Goal: Information Seeking & Learning: Learn about a topic

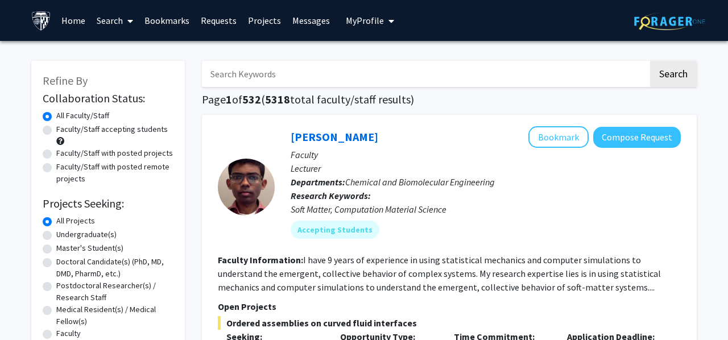
click at [105, 136] on div "Faculty/Staff accepting students" at bounding box center [108, 135] width 131 height 24
click at [56, 131] on label "Faculty/Staff accepting students" at bounding box center [111, 129] width 111 height 12
click at [56, 131] on input "Faculty/Staff accepting students" at bounding box center [59, 126] width 7 height 7
radio input "true"
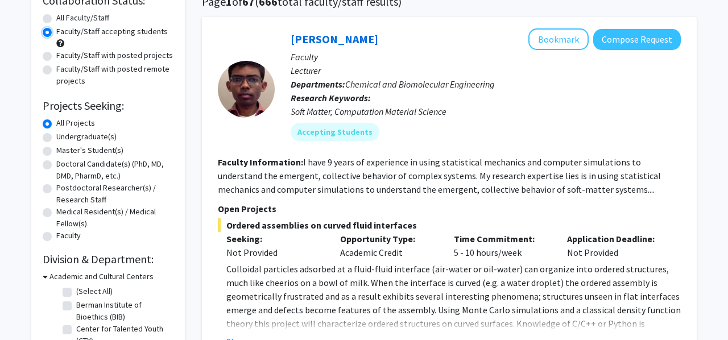
scroll to position [100, 0]
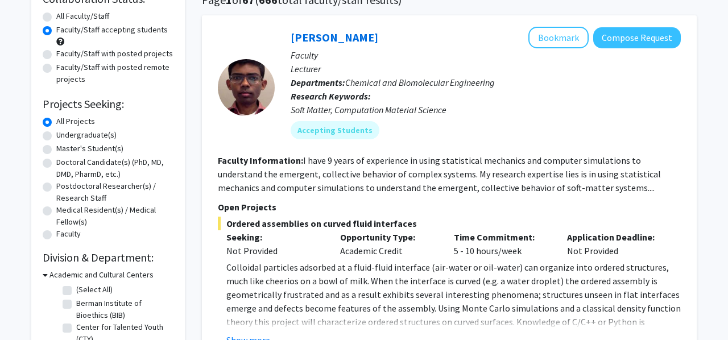
click at [109, 136] on label "Undergraduate(s)" at bounding box center [86, 135] width 60 height 12
click at [64, 136] on input "Undergraduate(s)" at bounding box center [59, 132] width 7 height 7
radio input "true"
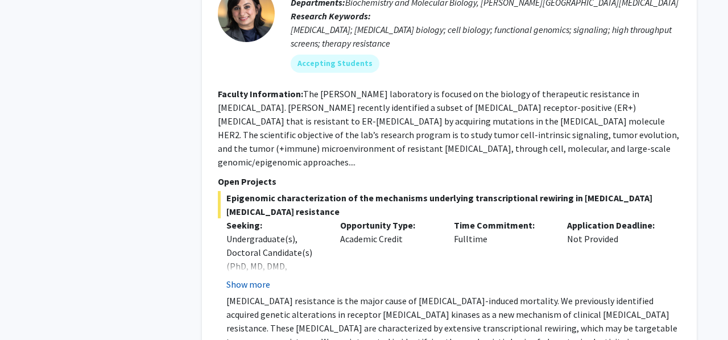
scroll to position [689, 0]
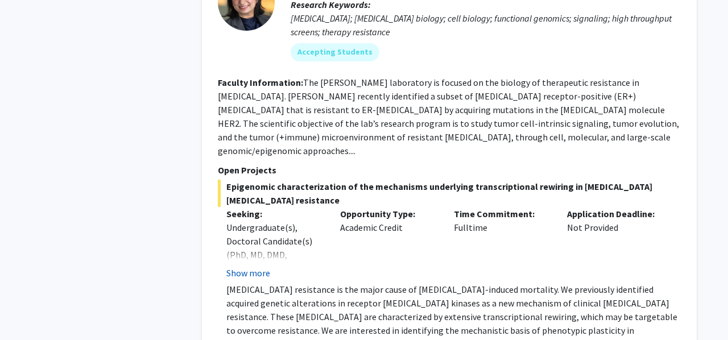
click at [242, 266] on button "Show more" at bounding box center [248, 273] width 44 height 14
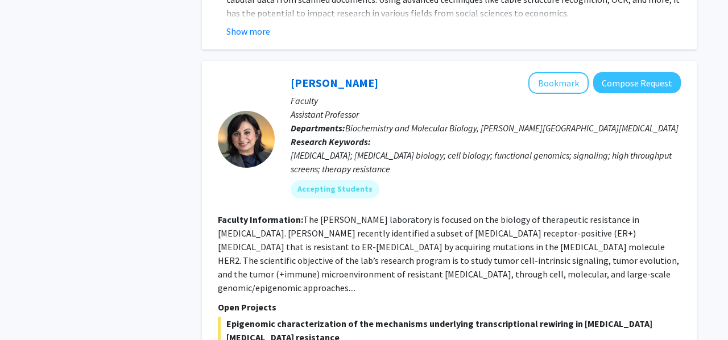
scroll to position [550, 0]
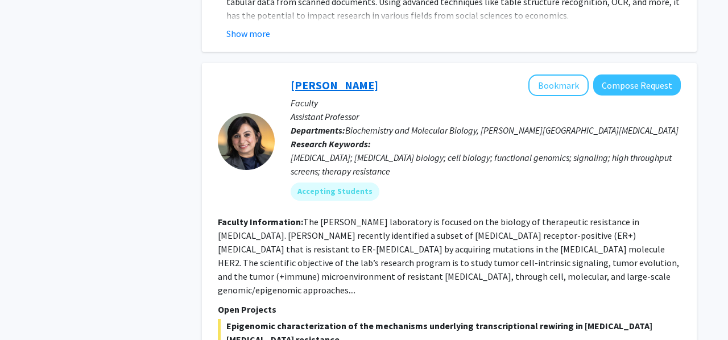
click at [316, 78] on link "[PERSON_NAME]" at bounding box center [335, 85] width 88 height 14
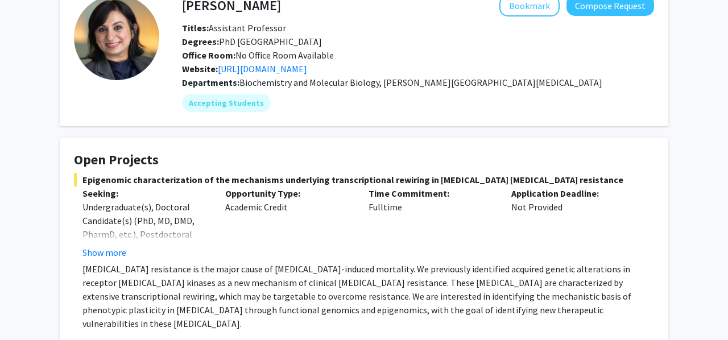
scroll to position [73, 0]
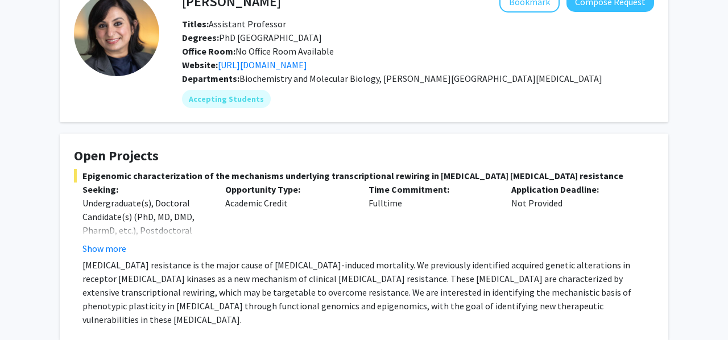
click at [287, 183] on p "Opportunity Type:" at bounding box center [288, 190] width 126 height 14
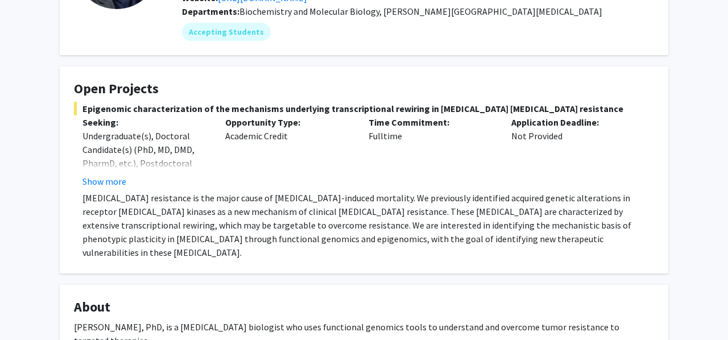
scroll to position [150, 0]
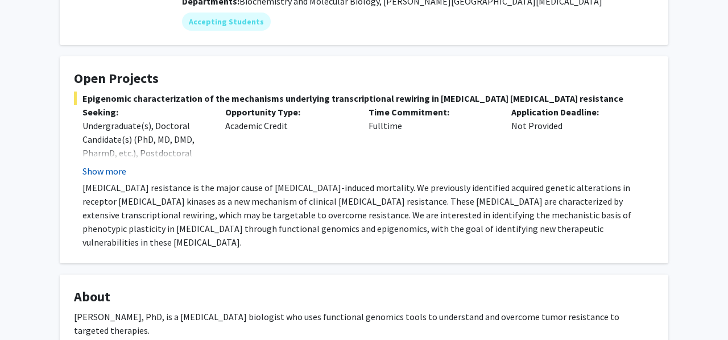
click at [117, 175] on button "Show more" at bounding box center [104, 171] width 44 height 14
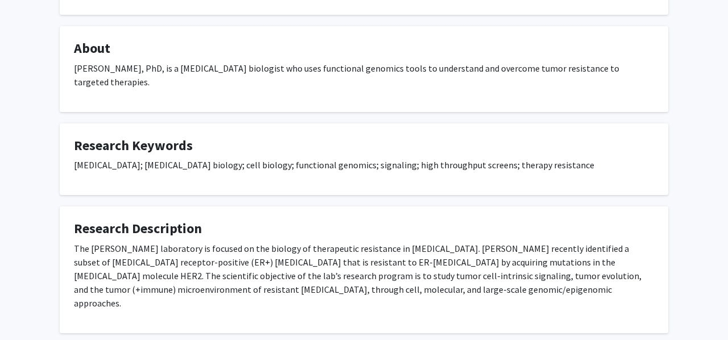
scroll to position [436, 0]
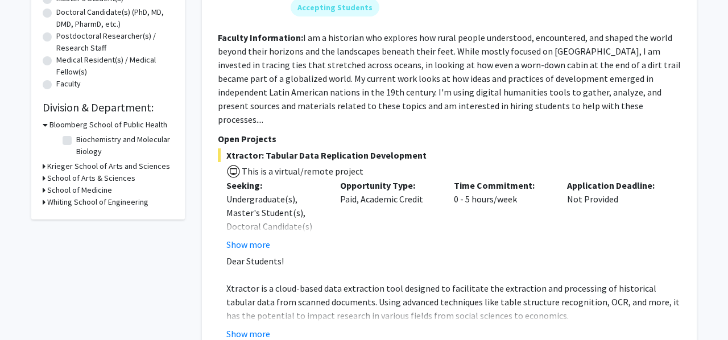
scroll to position [304, 0]
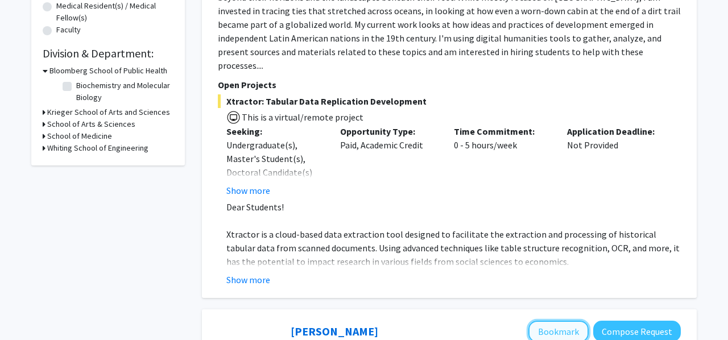
click at [549, 321] on button "Bookmark" at bounding box center [558, 332] width 60 height 22
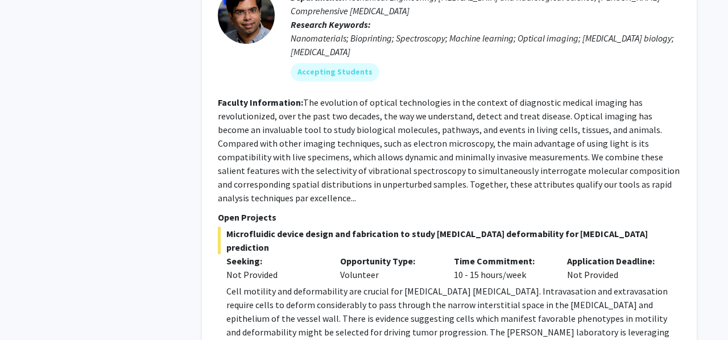
scroll to position [1137, 0]
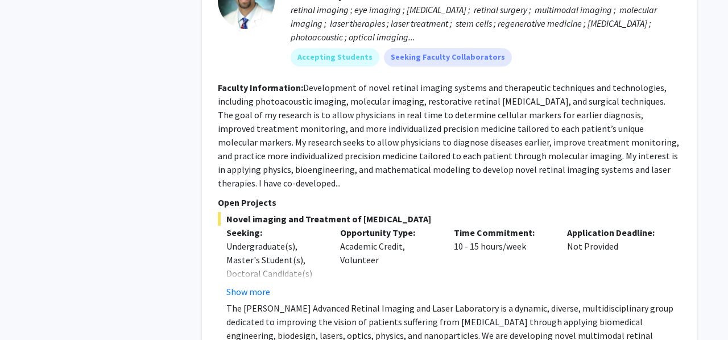
scroll to position [1931, 0]
click at [254, 284] on button "Show more" at bounding box center [248, 291] width 44 height 14
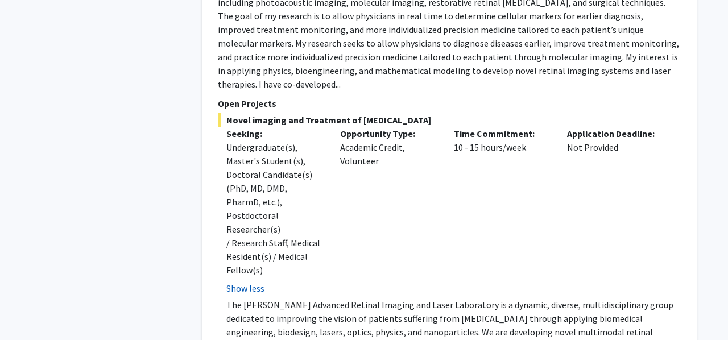
scroll to position [2029, 0]
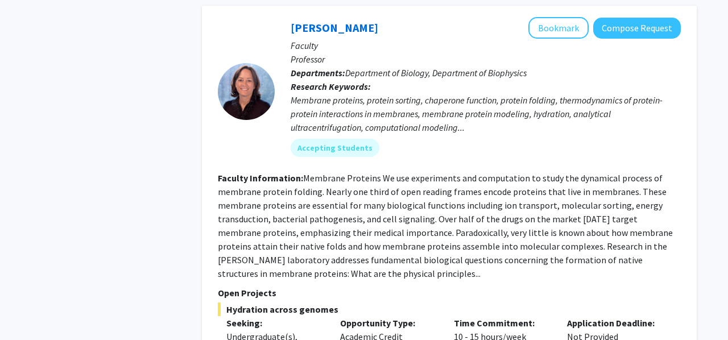
scroll to position [3631, 0]
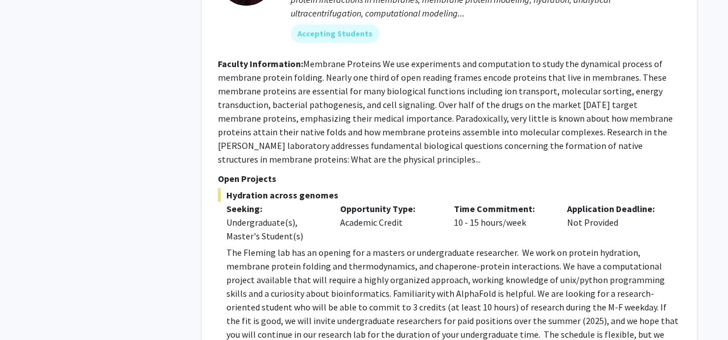
scroll to position [3747, 0]
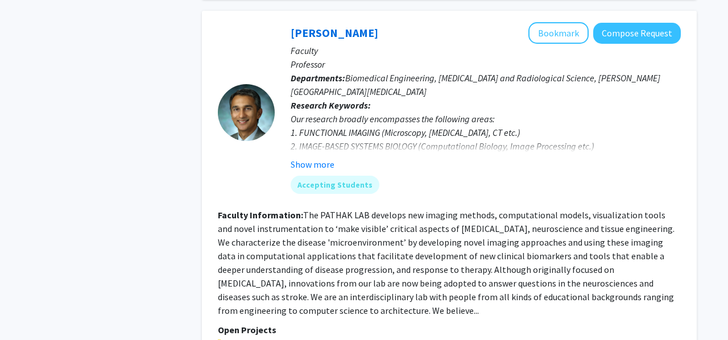
scroll to position [4111, 0]
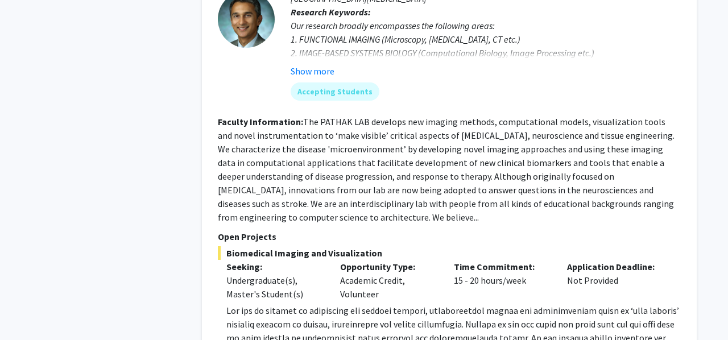
scroll to position [4186, 0]
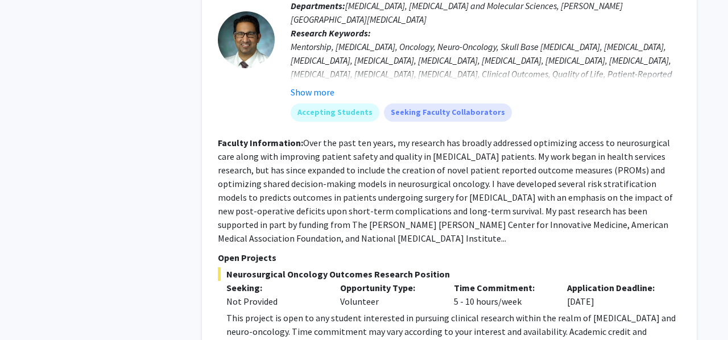
scroll to position [5255, 0]
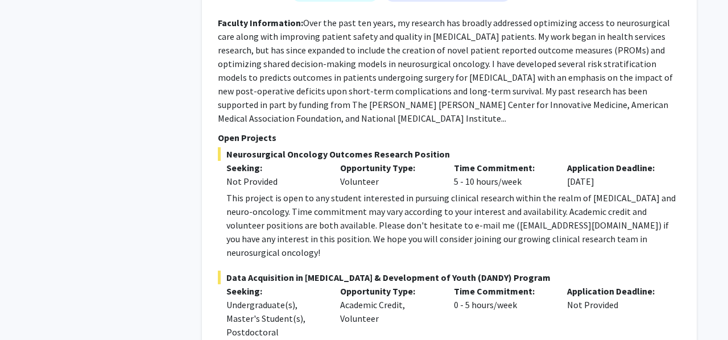
scroll to position [5372, 0]
